Goal: Transaction & Acquisition: Purchase product/service

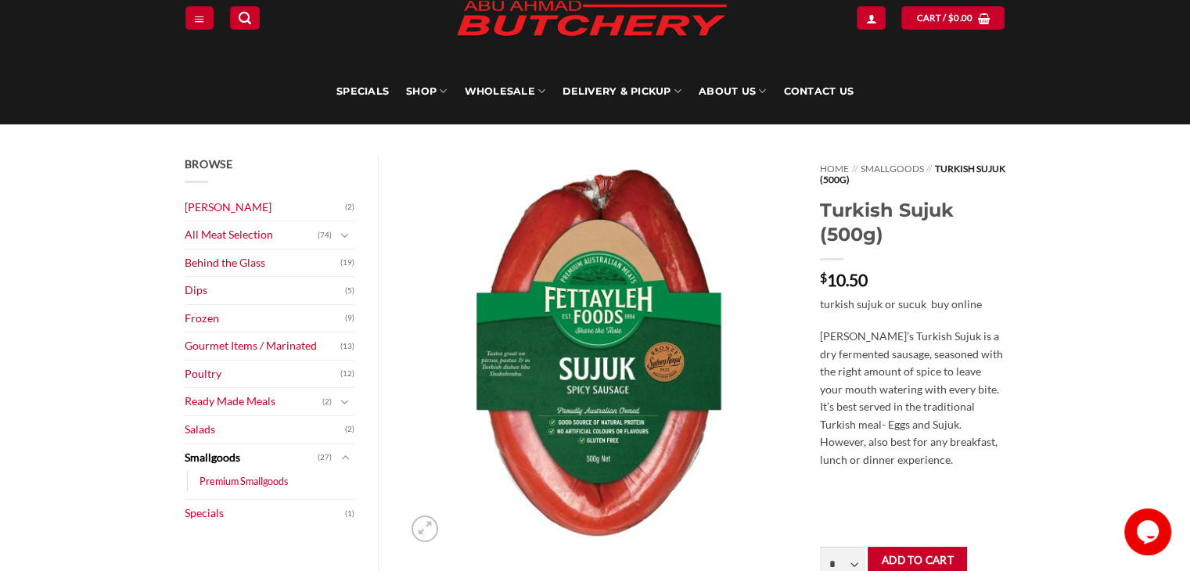
scroll to position [52, 0]
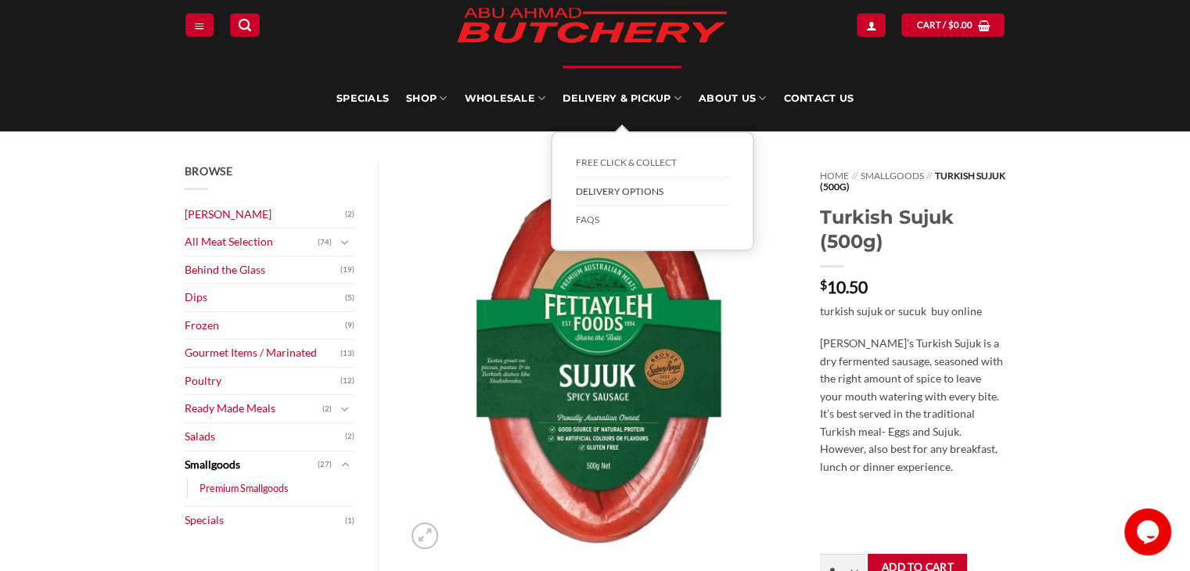
click at [648, 198] on link "Delivery Options" at bounding box center [652, 192] width 153 height 29
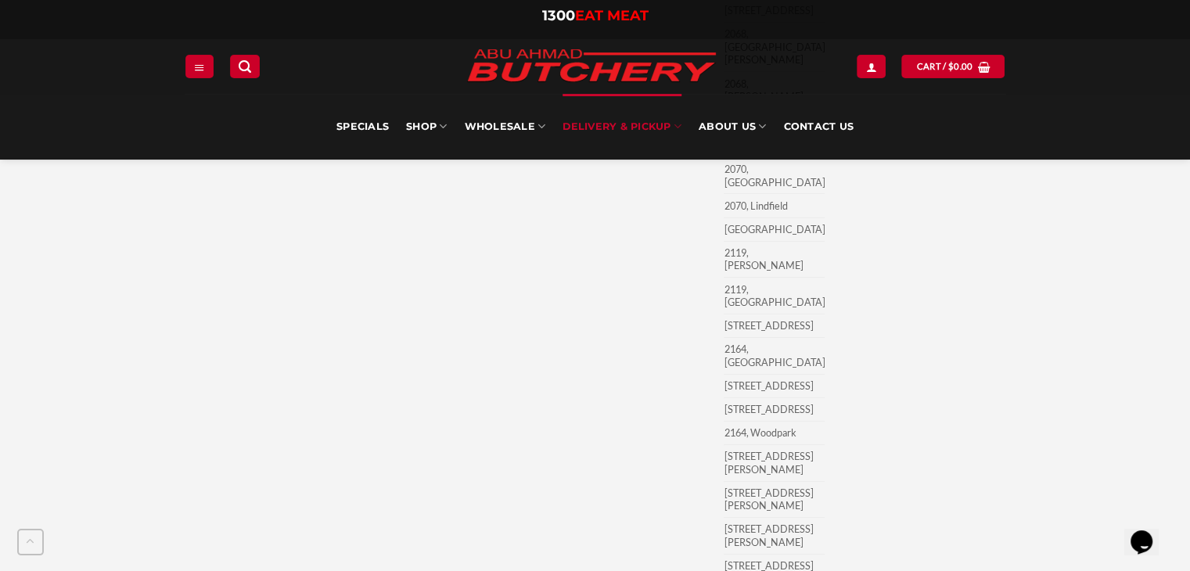
scroll to position [5840, 0]
